Goal: Entertainment & Leisure: Consume media (video, audio)

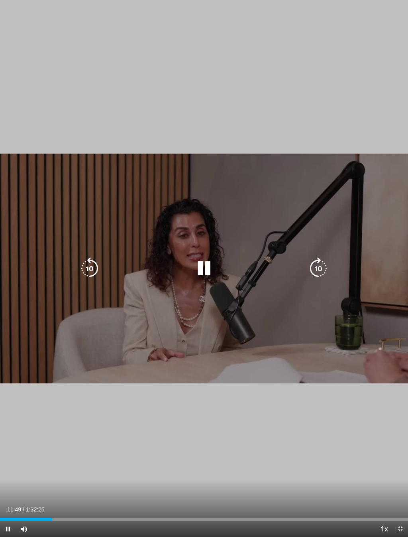
click at [207, 274] on icon "Video Player" at bounding box center [204, 268] width 22 height 22
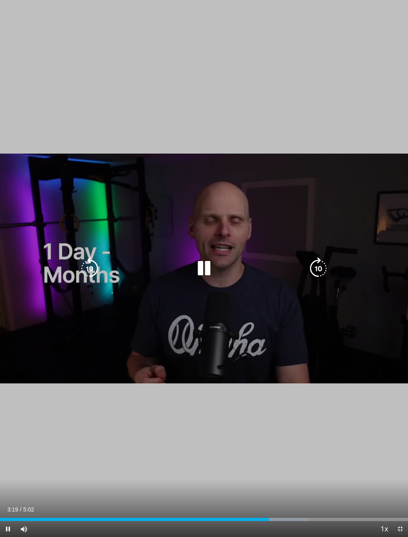
click at [200, 274] on icon "Video Player" at bounding box center [204, 268] width 22 height 22
